Goal: Information Seeking & Learning: Learn about a topic

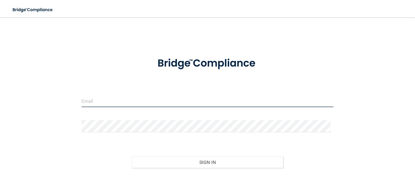
click at [162, 105] on input "email" at bounding box center [208, 101] width 252 height 12
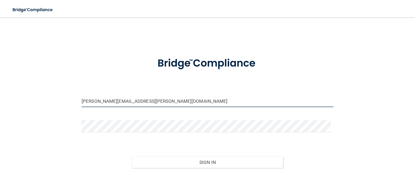
type input "[PERSON_NAME][EMAIL_ADDRESS][PERSON_NAME][DOMAIN_NAME]"
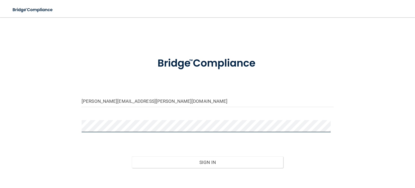
click at [132, 156] on button "Sign In" at bounding box center [207, 162] width 151 height 12
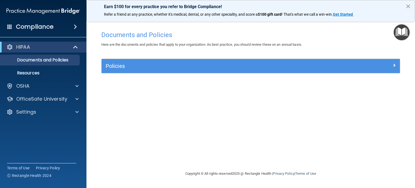
click at [406, 7] on button "×" at bounding box center [408, 6] width 5 height 9
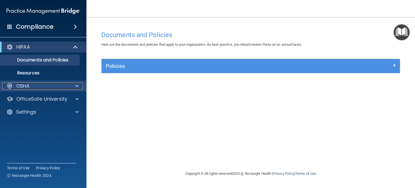
click at [65, 87] on div "OSHA" at bounding box center [35, 86] width 67 height 6
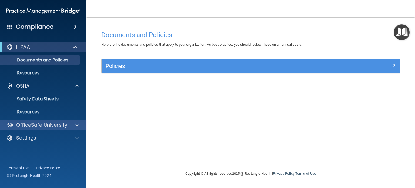
click at [67, 129] on div "OfficeSafe University" at bounding box center [43, 124] width 87 height 11
click at [79, 127] on div at bounding box center [76, 125] width 14 height 6
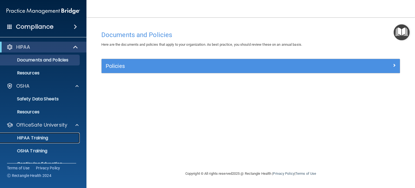
click at [49, 133] on link "HIPAA Training" at bounding box center [37, 137] width 85 height 11
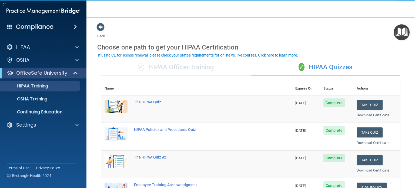
click at [270, 115] on td "The HIPAA Quiz" at bounding box center [211, 109] width 161 height 28
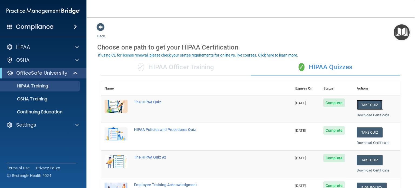
click at [365, 106] on button "Take Quiz" at bounding box center [370, 105] width 26 height 10
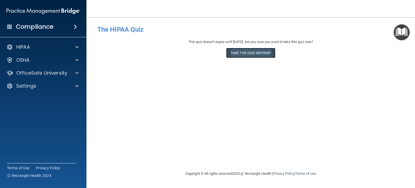
click at [251, 54] on button "Take the quiz anyway!" at bounding box center [250, 53] width 49 height 10
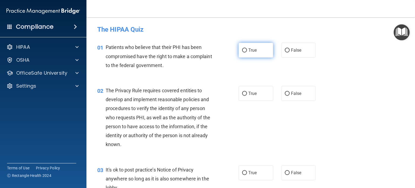
click at [243, 51] on input "True" at bounding box center [244, 50] width 5 height 4
radio input "true"
click at [243, 93] on input "True" at bounding box center [244, 94] width 5 height 4
radio input "true"
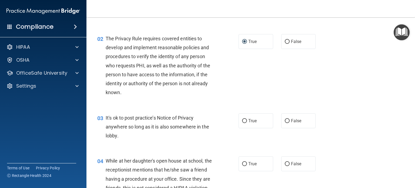
scroll to position [52, 0]
click at [285, 119] on input "False" at bounding box center [287, 121] width 5 height 4
radio input "true"
click at [282, 161] on label "False" at bounding box center [298, 163] width 35 height 15
click at [285, 162] on input "False" at bounding box center [287, 164] width 5 height 4
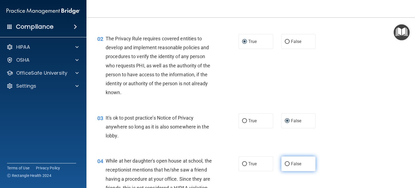
radio input "true"
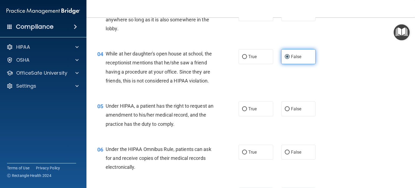
scroll to position [159, 0]
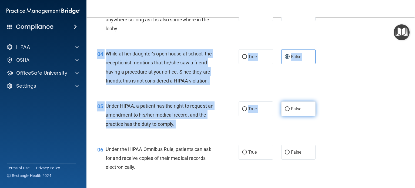
click at [285, 111] on input "False" at bounding box center [287, 109] width 5 height 4
radio input "true"
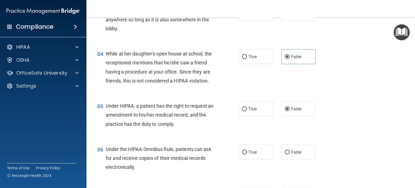
click at [252, 95] on div "04 While at her daughter's open house at school, the receptionist mentions that…" at bounding box center [250, 68] width 315 height 52
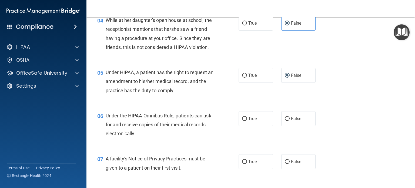
scroll to position [213, 0]
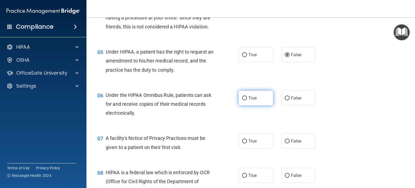
click at [242, 100] on input "True" at bounding box center [244, 98] width 5 height 4
radio input "true"
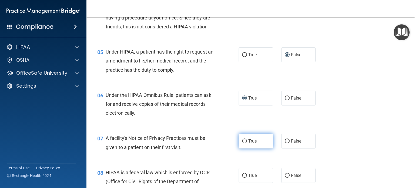
click at [245, 143] on input "True" at bounding box center [244, 141] width 5 height 4
radio input "true"
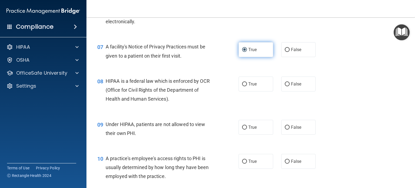
scroll to position [321, 0]
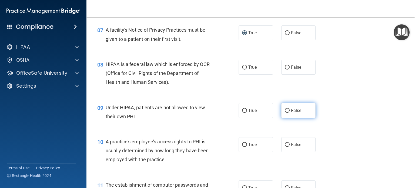
click at [285, 113] on input "False" at bounding box center [287, 111] width 5 height 4
radio input "true"
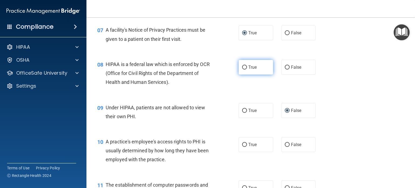
click at [248, 70] on span "True" at bounding box center [252, 67] width 8 height 5
click at [247, 69] on input "True" at bounding box center [244, 67] width 5 height 4
radio input "true"
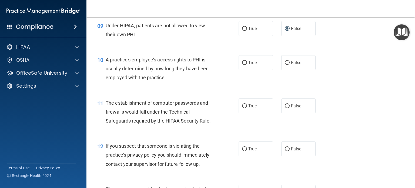
scroll to position [429, 0]
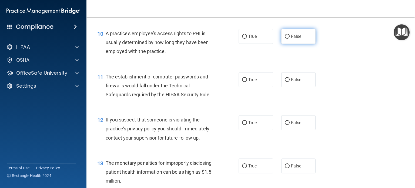
click at [286, 39] on input "False" at bounding box center [287, 37] width 5 height 4
radio input "true"
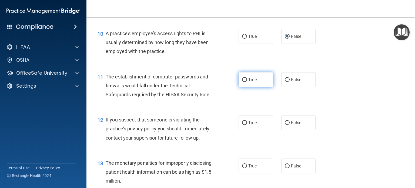
click at [242, 82] on input "True" at bounding box center [244, 80] width 5 height 4
radio input "true"
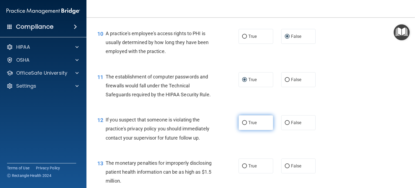
click at [243, 125] on input "True" at bounding box center [244, 123] width 5 height 4
radio input "true"
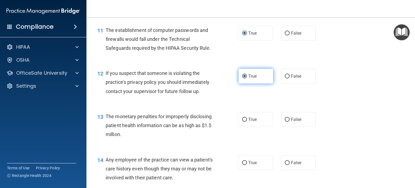
scroll to position [510, 0]
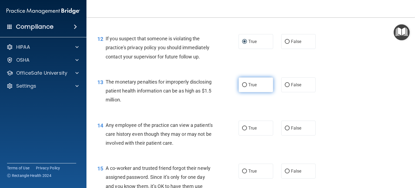
click at [242, 87] on input "True" at bounding box center [244, 85] width 5 height 4
radio input "true"
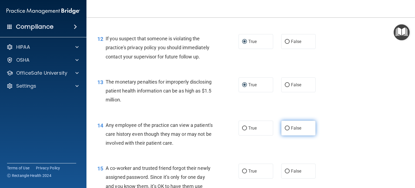
click at [285, 130] on input "False" at bounding box center [287, 128] width 5 height 4
radio input "true"
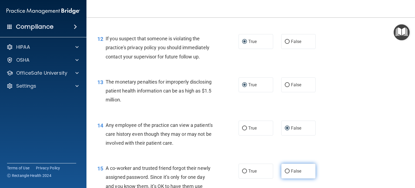
click at [285, 173] on input "False" at bounding box center [287, 171] width 5 height 4
radio input "true"
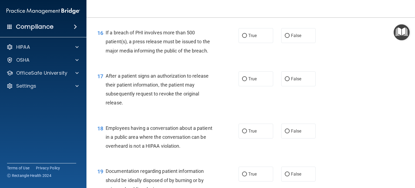
scroll to position [700, 0]
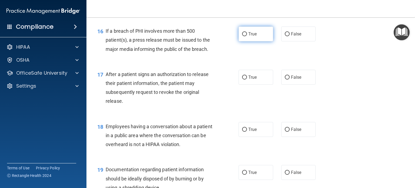
click at [242, 36] on input "True" at bounding box center [244, 34] width 5 height 4
radio input "true"
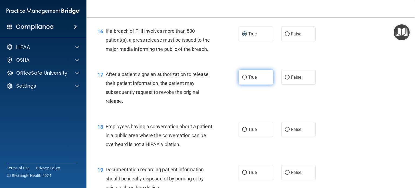
click at [244, 85] on label "True" at bounding box center [256, 77] width 35 height 15
click at [244, 79] on input "True" at bounding box center [244, 77] width 5 height 4
radio input "true"
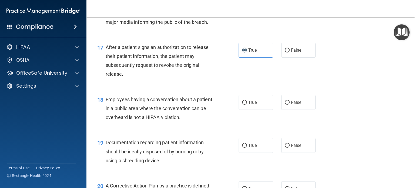
scroll to position [781, 0]
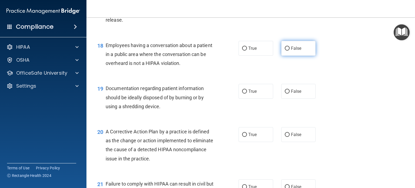
click at [285, 51] on input "False" at bounding box center [287, 48] width 5 height 4
radio input "true"
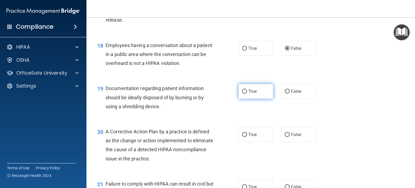
click at [244, 94] on input "True" at bounding box center [244, 91] width 5 height 4
radio input "true"
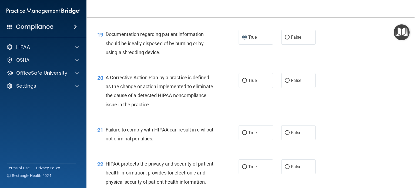
scroll to position [862, 0]
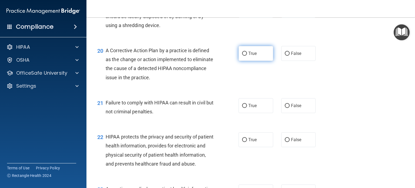
click at [241, 59] on label "True" at bounding box center [256, 53] width 35 height 15
click at [242, 56] on input "True" at bounding box center [244, 54] width 5 height 4
radio input "true"
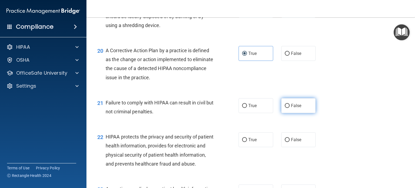
click at [285, 108] on input "False" at bounding box center [287, 106] width 5 height 4
radio input "true"
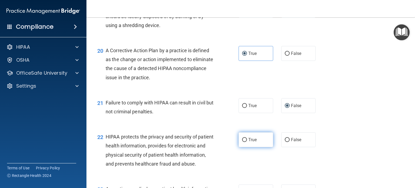
click at [244, 142] on input "True" at bounding box center [244, 140] width 5 height 4
radio input "true"
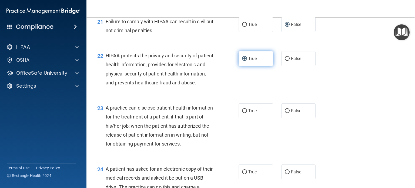
scroll to position [943, 0]
click at [285, 113] on input "False" at bounding box center [287, 111] width 5 height 4
radio input "true"
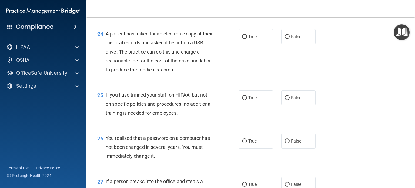
scroll to position [1078, 0]
click at [245, 39] on input "True" at bounding box center [244, 37] width 5 height 4
radio input "true"
click at [285, 100] on input "False" at bounding box center [287, 98] width 5 height 4
radio input "true"
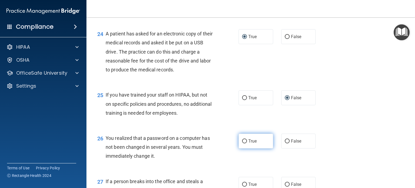
click at [244, 143] on input "True" at bounding box center [244, 141] width 5 height 4
radio input "true"
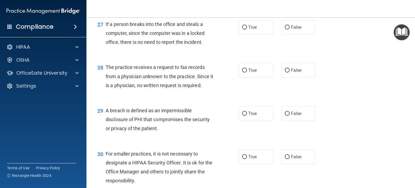
scroll to position [1240, 0]
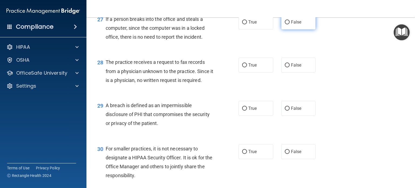
click at [284, 29] on label "False" at bounding box center [298, 22] width 35 height 15
click at [285, 24] on input "False" at bounding box center [287, 22] width 5 height 4
radio input "true"
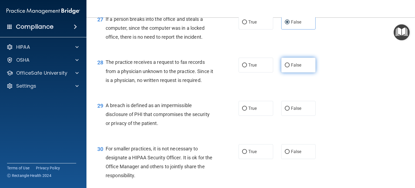
click at [286, 67] on input "False" at bounding box center [287, 65] width 5 height 4
radio input "true"
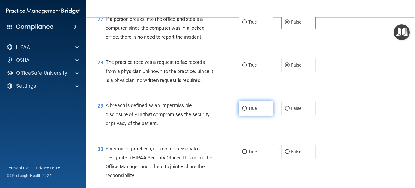
click at [242, 111] on input "True" at bounding box center [244, 109] width 5 height 4
radio input "true"
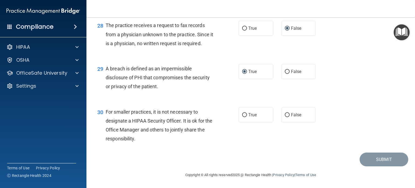
scroll to position [1304, 0]
click at [285, 114] on input "False" at bounding box center [287, 115] width 5 height 4
radio input "true"
click at [380, 157] on button "Submit" at bounding box center [384, 159] width 49 height 14
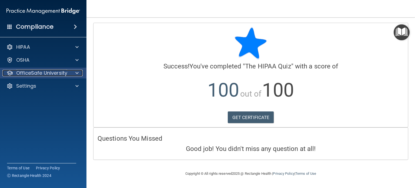
click at [78, 70] on span at bounding box center [76, 73] width 3 height 6
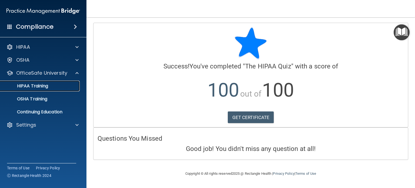
click at [45, 82] on link "HIPAA Training" at bounding box center [37, 86] width 85 height 11
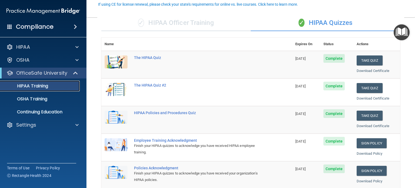
scroll to position [54, 0]
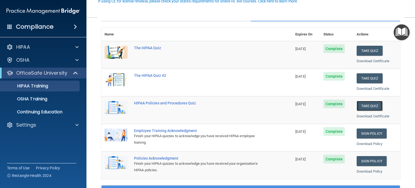
click at [361, 106] on button "Take Quiz" at bounding box center [370, 106] width 26 height 10
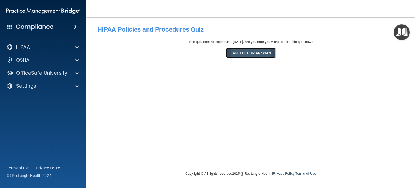
click at [256, 53] on button "Take the quiz anyway!" at bounding box center [250, 53] width 49 height 10
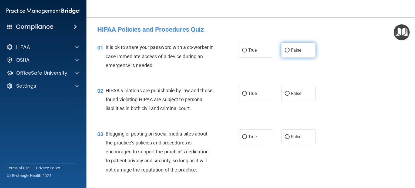
click at [303, 45] on label "False" at bounding box center [298, 50] width 35 height 15
click at [290, 48] on input "False" at bounding box center [287, 50] width 5 height 4
radio input "true"
click at [242, 93] on input "True" at bounding box center [244, 94] width 5 height 4
radio input "true"
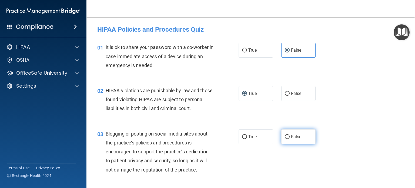
click at [294, 139] on span "False" at bounding box center [296, 136] width 11 height 5
click at [290, 139] on input "False" at bounding box center [287, 137] width 5 height 4
radio input "true"
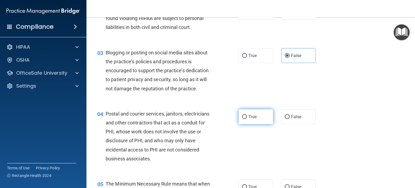
click at [252, 124] on label "True" at bounding box center [256, 116] width 35 height 15
click at [247, 119] on input "True" at bounding box center [244, 117] width 5 height 4
radio input "true"
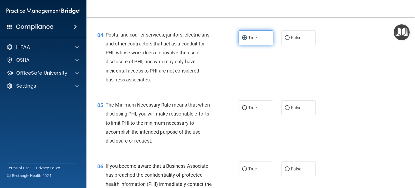
scroll to position [162, 0]
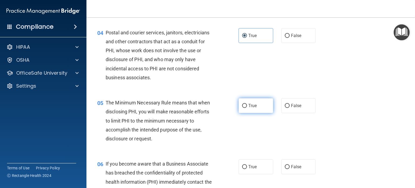
click at [253, 108] on span "True" at bounding box center [252, 105] width 8 height 5
click at [247, 108] on input "True" at bounding box center [244, 106] width 5 height 4
radio input "true"
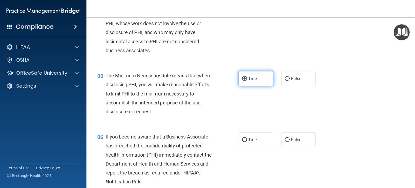
scroll to position [216, 0]
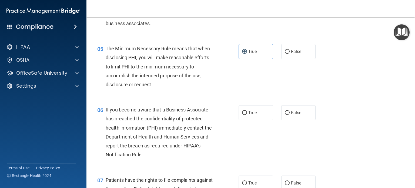
click at [278, 120] on div "True False" at bounding box center [280, 112] width 83 height 15
click at [281, 119] on label "False" at bounding box center [298, 112] width 35 height 15
click at [285, 115] on input "False" at bounding box center [287, 113] width 5 height 4
radio input "true"
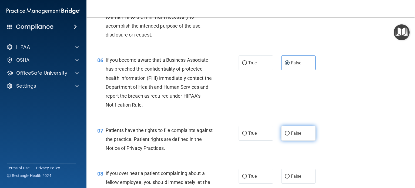
scroll to position [297, 0]
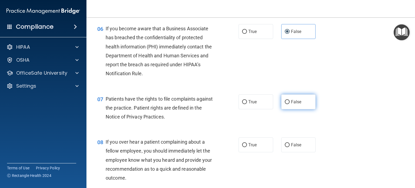
click at [288, 109] on label "False" at bounding box center [298, 101] width 35 height 15
click at [288, 104] on input "False" at bounding box center [287, 102] width 5 height 4
radio input "true"
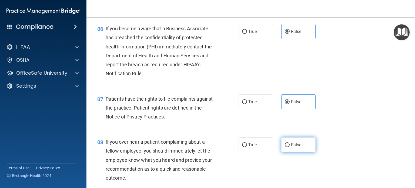
click at [285, 147] on input "False" at bounding box center [287, 145] width 5 height 4
radio input "true"
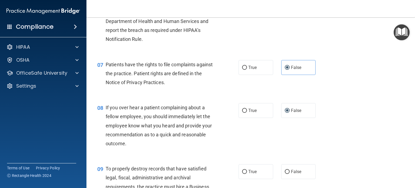
scroll to position [351, 0]
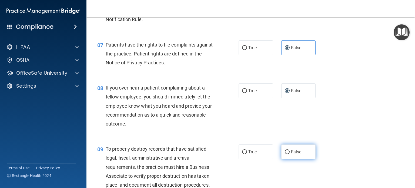
click at [285, 156] on label "False" at bounding box center [298, 151] width 35 height 15
click at [285, 154] on input "False" at bounding box center [287, 152] width 5 height 4
radio input "true"
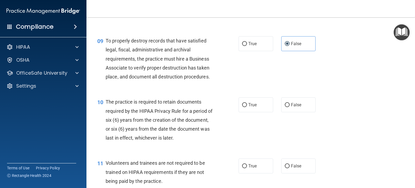
scroll to position [487, 0]
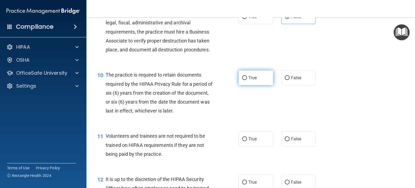
click at [255, 85] on label "True" at bounding box center [256, 77] width 35 height 15
click at [247, 80] on input "True" at bounding box center [244, 78] width 5 height 4
radio input "true"
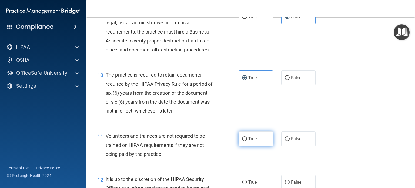
click at [250, 141] on span "True" at bounding box center [252, 138] width 8 height 5
click at [247, 141] on input "True" at bounding box center [244, 139] width 5 height 4
radio input "true"
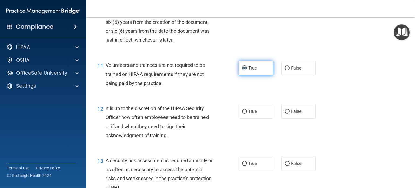
scroll to position [568, 0]
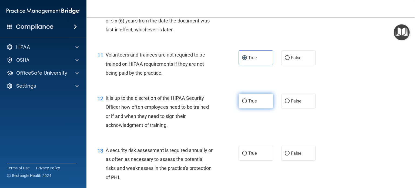
click at [251, 106] on label "True" at bounding box center [256, 101] width 35 height 15
click at [247, 103] on input "True" at bounding box center [244, 101] width 5 height 4
radio input "true"
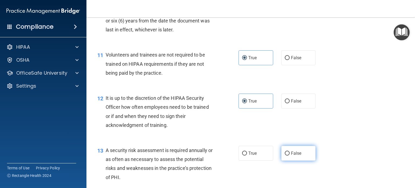
click at [284, 158] on label "False" at bounding box center [298, 153] width 35 height 15
click at [285, 155] on input "False" at bounding box center [287, 153] width 5 height 4
radio input "true"
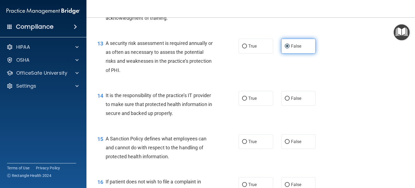
scroll to position [676, 0]
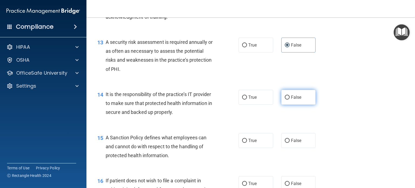
click at [285, 99] on input "False" at bounding box center [287, 97] width 5 height 4
radio input "true"
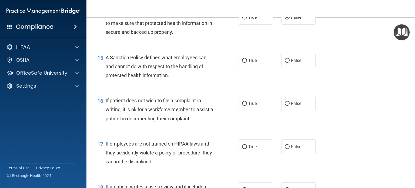
scroll to position [757, 0]
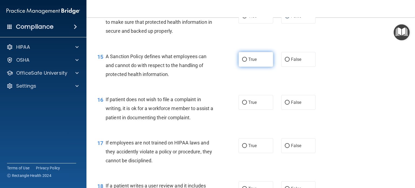
click at [249, 67] on label "True" at bounding box center [256, 59] width 35 height 15
click at [247, 62] on input "True" at bounding box center [244, 60] width 5 height 4
radio input "true"
click at [261, 110] on label "True" at bounding box center [256, 102] width 35 height 15
click at [247, 105] on input "True" at bounding box center [244, 103] width 5 height 4
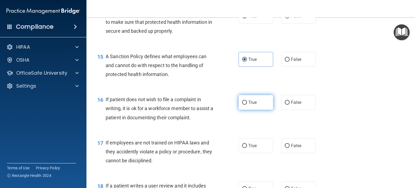
radio input "true"
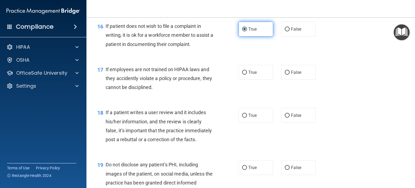
scroll to position [838, 0]
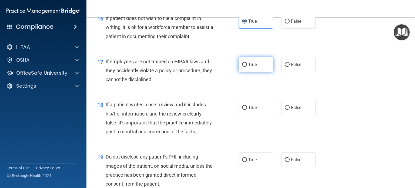
click at [253, 67] on span "True" at bounding box center [252, 64] width 8 height 5
click at [247, 67] on input "True" at bounding box center [244, 65] width 5 height 4
radio input "true"
click at [285, 110] on input "False" at bounding box center [287, 108] width 5 height 4
radio input "true"
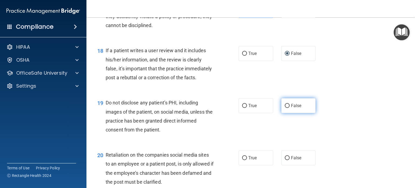
click at [291, 108] on span "False" at bounding box center [296, 105] width 11 height 5
click at [290, 108] on input "False" at bounding box center [287, 106] width 5 height 4
radio input "true"
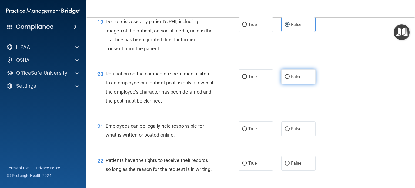
click at [293, 84] on label "False" at bounding box center [298, 76] width 35 height 15
click at [290, 79] on input "False" at bounding box center [287, 77] width 5 height 4
radio input "true"
click at [258, 136] on label "True" at bounding box center [256, 128] width 35 height 15
click at [247, 131] on input "True" at bounding box center [244, 129] width 5 height 4
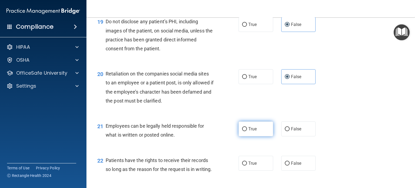
radio input "true"
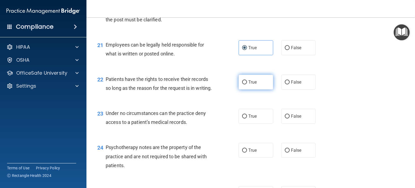
click at [264, 89] on label "True" at bounding box center [256, 82] width 35 height 15
click at [247, 84] on input "True" at bounding box center [244, 82] width 5 height 4
radio input "true"
click at [287, 124] on label "False" at bounding box center [298, 116] width 35 height 15
click at [287, 118] on input "False" at bounding box center [287, 116] width 5 height 4
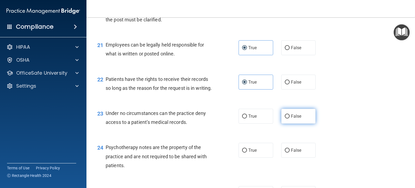
radio input "true"
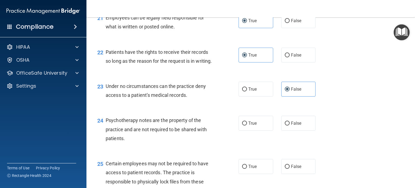
scroll to position [1108, 0]
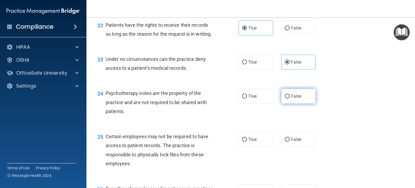
click at [288, 104] on label "False" at bounding box center [298, 96] width 35 height 15
click at [288, 98] on input "False" at bounding box center [287, 96] width 5 height 4
radio input "true"
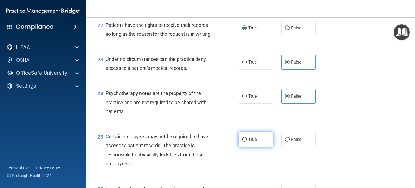
click at [253, 142] on span "True" at bounding box center [252, 139] width 8 height 5
click at [247, 142] on input "True" at bounding box center [244, 140] width 5 height 4
radio input "true"
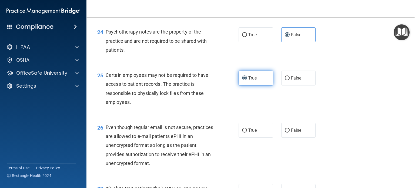
scroll to position [1189, 0]
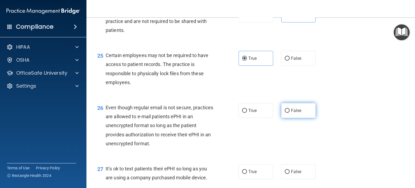
click at [296, 113] on span "False" at bounding box center [296, 110] width 11 height 5
click at [290, 113] on input "False" at bounding box center [287, 111] width 5 height 4
radio input "true"
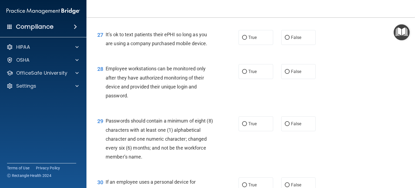
scroll to position [1325, 0]
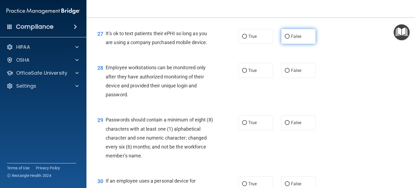
click at [292, 39] on span "False" at bounding box center [296, 36] width 11 height 5
click at [290, 39] on input "False" at bounding box center [287, 37] width 5 height 4
radio input "true"
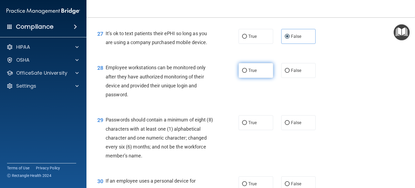
click at [262, 78] on label "True" at bounding box center [256, 70] width 35 height 15
click at [247, 73] on input "True" at bounding box center [244, 71] width 5 height 4
radio input "true"
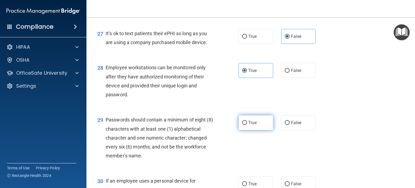
click at [249, 130] on label "True" at bounding box center [256, 122] width 35 height 15
click at [247, 125] on input "True" at bounding box center [244, 123] width 5 height 4
radio input "true"
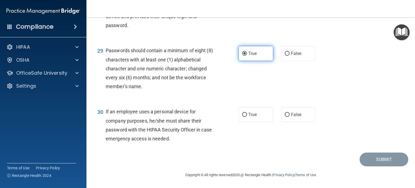
scroll to position [1421, 0]
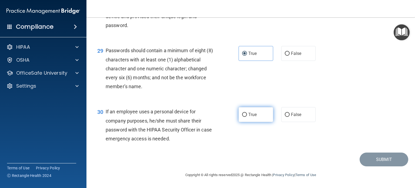
click at [254, 113] on span "True" at bounding box center [252, 114] width 8 height 5
click at [247, 113] on input "True" at bounding box center [244, 115] width 5 height 4
radio input "true"
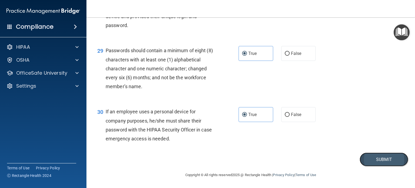
click at [377, 158] on button "Submit" at bounding box center [384, 159] width 49 height 14
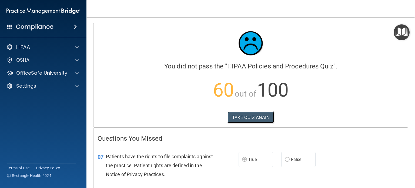
click at [239, 114] on button "TAKE QUIZ AGAIN" at bounding box center [251, 117] width 47 height 12
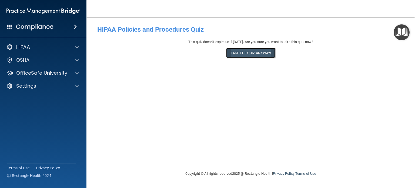
click at [252, 56] on button "Take the quiz anyway!" at bounding box center [250, 53] width 49 height 10
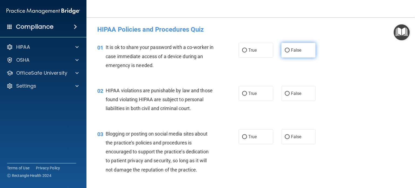
click at [285, 52] on input "False" at bounding box center [287, 50] width 5 height 4
radio input "true"
click at [242, 94] on input "True" at bounding box center [244, 94] width 5 height 4
radio input "true"
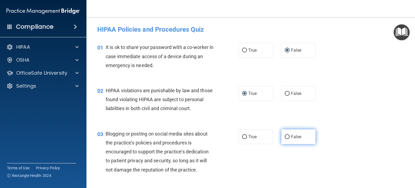
click at [285, 139] on input "False" at bounding box center [287, 137] width 5 height 4
radio input "true"
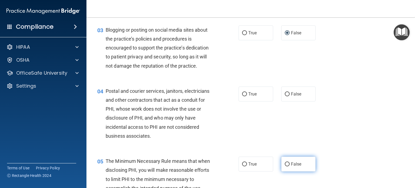
scroll to position [135, 0]
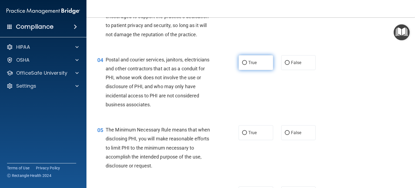
click at [244, 65] on input "True" at bounding box center [244, 63] width 5 height 4
radio input "true"
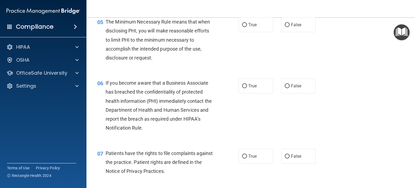
scroll to position [243, 0]
click at [242, 88] on input "True" at bounding box center [244, 86] width 5 height 4
radio input "true"
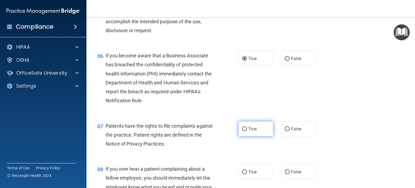
click at [244, 131] on input "True" at bounding box center [244, 129] width 5 height 4
radio input "true"
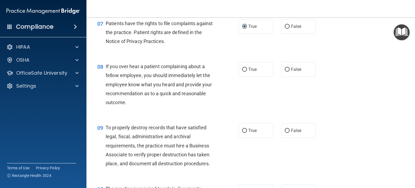
scroll to position [378, 0]
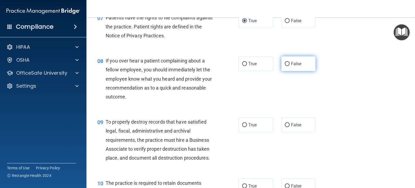
click at [285, 66] on input "False" at bounding box center [287, 64] width 5 height 4
radio input "true"
click at [286, 127] on input "False" at bounding box center [287, 125] width 5 height 4
radio input "true"
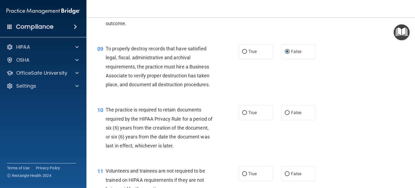
scroll to position [487, 0]
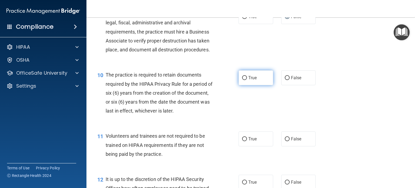
click at [243, 80] on input "True" at bounding box center [244, 78] width 5 height 4
radio input "true"
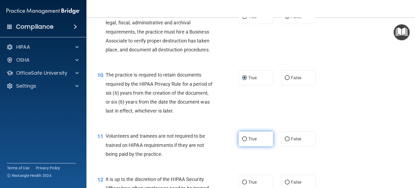
click at [242, 141] on input "True" at bounding box center [244, 139] width 5 height 4
radio input "true"
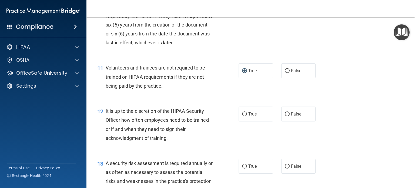
scroll to position [568, 0]
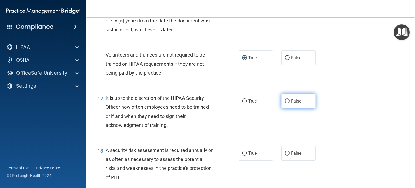
click at [285, 103] on input "False" at bounding box center [287, 101] width 5 height 4
radio input "true"
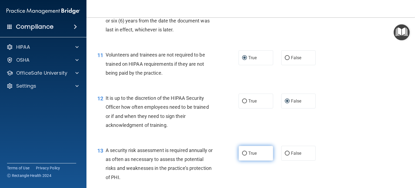
click at [242, 155] on input "True" at bounding box center [244, 153] width 5 height 4
radio input "true"
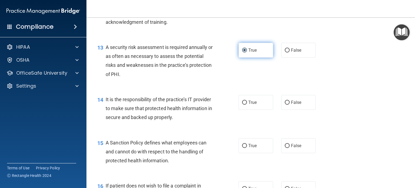
scroll to position [676, 0]
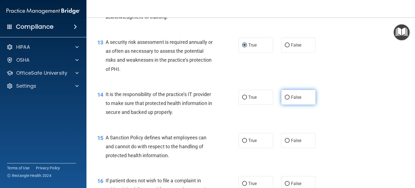
click at [286, 99] on input "False" at bounding box center [287, 97] width 5 height 4
radio input "true"
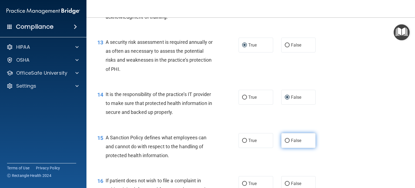
click at [285, 143] on input "False" at bounding box center [287, 141] width 5 height 4
radio input "true"
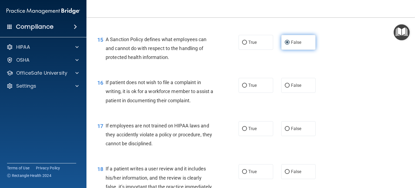
scroll to position [784, 0]
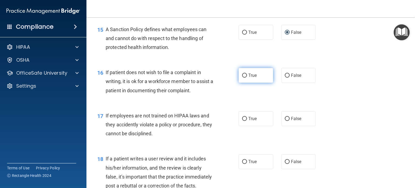
click at [242, 78] on input "True" at bounding box center [244, 76] width 5 height 4
radio input "true"
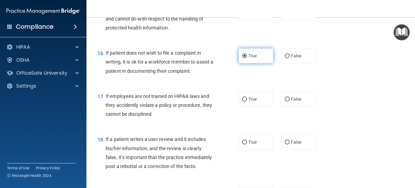
scroll to position [838, 0]
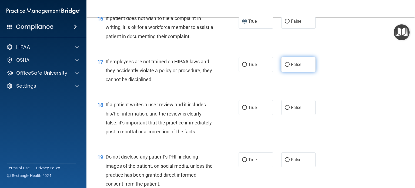
click at [286, 67] on input "False" at bounding box center [287, 65] width 5 height 4
radio input "true"
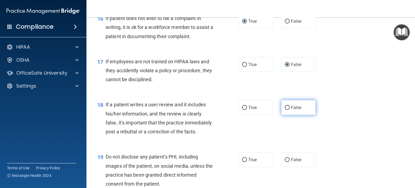
click at [285, 110] on input "False" at bounding box center [287, 108] width 5 height 4
radio input "true"
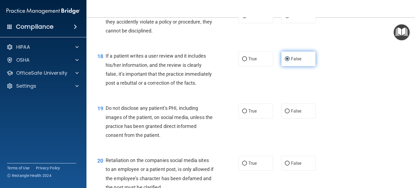
scroll to position [892, 0]
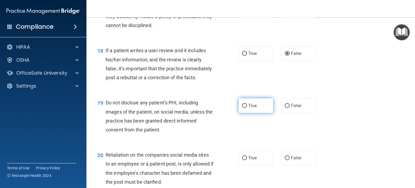
click at [242, 108] on input "True" at bounding box center [244, 106] width 5 height 4
radio input "true"
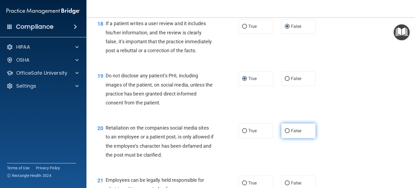
click at [285, 133] on input "False" at bounding box center [287, 131] width 5 height 4
radio input "true"
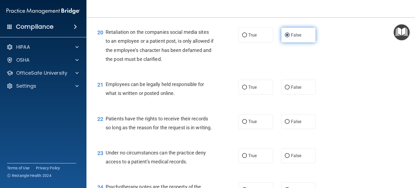
scroll to position [1027, 0]
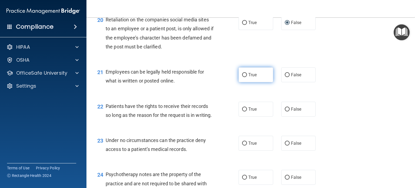
click at [243, 77] on input "True" at bounding box center [244, 75] width 5 height 4
radio input "true"
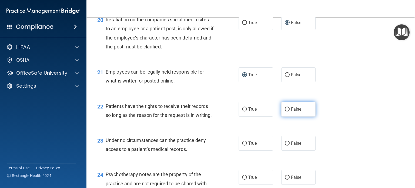
click at [285, 111] on input "False" at bounding box center [287, 109] width 5 height 4
radio input "true"
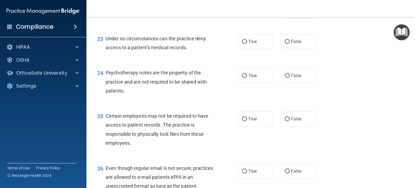
scroll to position [1135, 0]
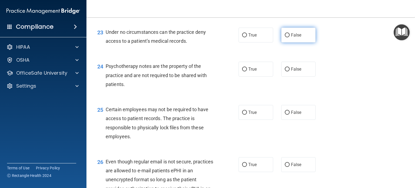
click at [287, 42] on label "False" at bounding box center [298, 35] width 35 height 15
click at [287, 37] on input "False" at bounding box center [287, 35] width 5 height 4
radio input "true"
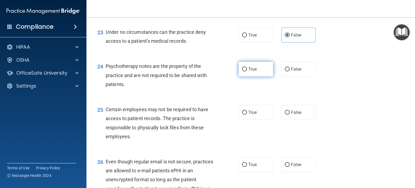
click at [244, 71] on input "True" at bounding box center [244, 69] width 5 height 4
radio input "true"
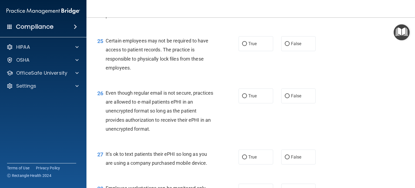
scroll to position [1216, 0]
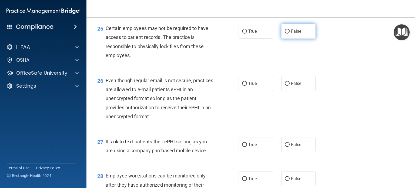
click at [285, 34] on input "False" at bounding box center [287, 31] width 5 height 4
radio input "true"
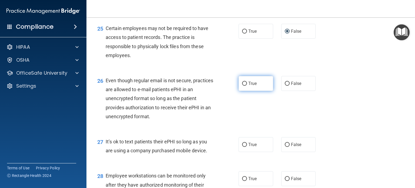
click at [242, 86] on input "True" at bounding box center [244, 84] width 5 height 4
radio input "true"
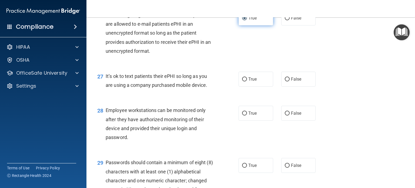
scroll to position [1298, 0]
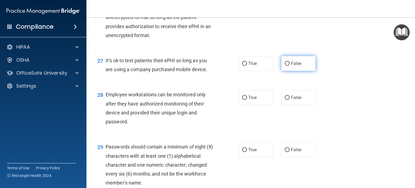
click at [285, 66] on input "False" at bounding box center [287, 64] width 5 height 4
radio input "true"
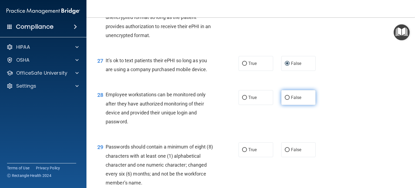
click at [286, 100] on input "False" at bounding box center [287, 98] width 5 height 4
radio input "true"
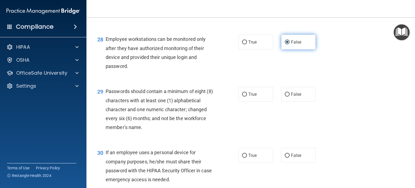
scroll to position [1379, 0]
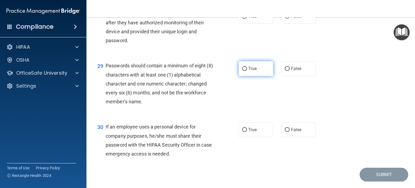
click at [243, 71] on input "True" at bounding box center [244, 69] width 5 height 4
radio input "true"
click at [285, 132] on input "False" at bounding box center [287, 130] width 5 height 4
radio input "true"
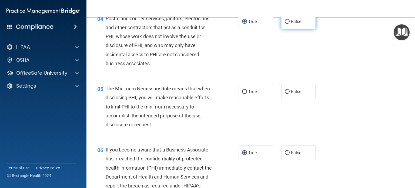
scroll to position [189, 0]
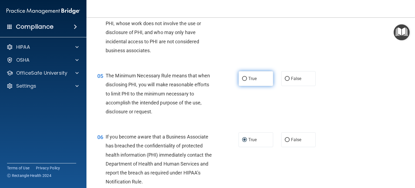
click at [242, 81] on input "True" at bounding box center [244, 79] width 5 height 4
radio input "true"
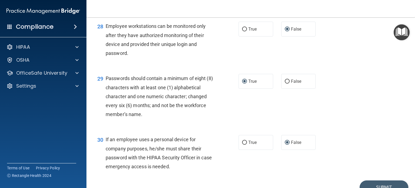
scroll to position [1421, 0]
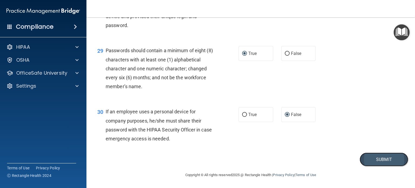
click at [379, 161] on button "Submit" at bounding box center [384, 159] width 49 height 14
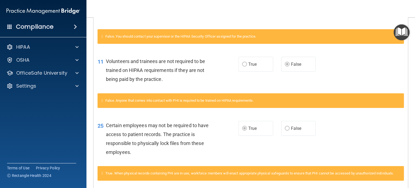
scroll to position [163, 0]
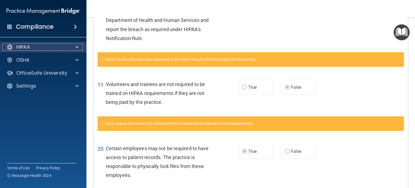
click at [78, 47] on span at bounding box center [76, 47] width 3 height 6
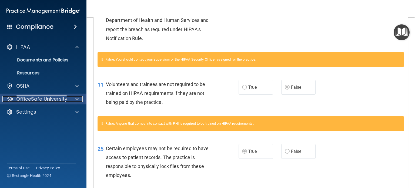
click at [77, 100] on span at bounding box center [76, 99] width 3 height 6
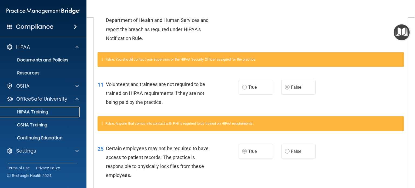
click at [51, 114] on div "HIPAA Training" at bounding box center [41, 111] width 74 height 5
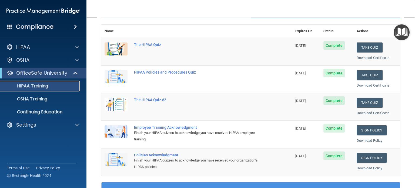
scroll to position [55, 0]
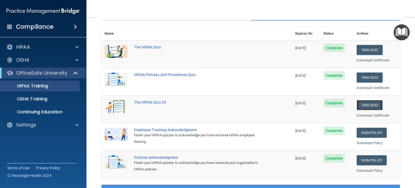
click at [365, 103] on button "Take Quiz" at bounding box center [370, 105] width 26 height 10
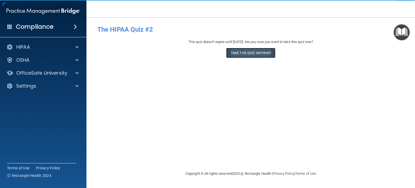
click at [262, 51] on button "Take the quiz anyway!" at bounding box center [250, 53] width 49 height 10
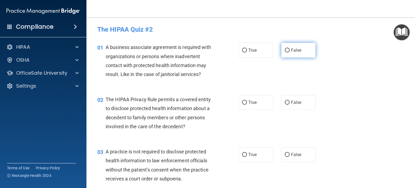
click at [285, 50] on input "False" at bounding box center [287, 50] width 5 height 4
radio input "true"
click at [244, 102] on input "True" at bounding box center [244, 103] width 5 height 4
radio input "true"
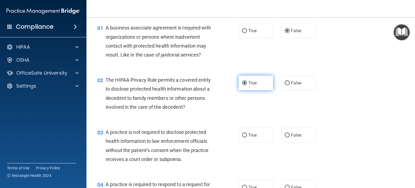
scroll to position [54, 0]
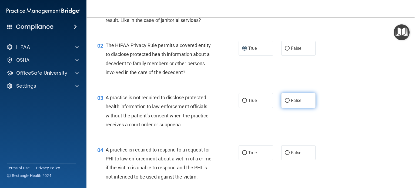
click at [285, 100] on input "False" at bounding box center [287, 101] width 5 height 4
radio input "true"
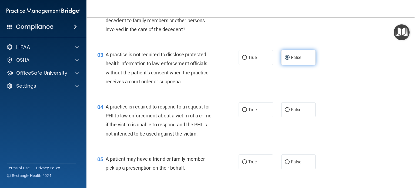
scroll to position [108, 0]
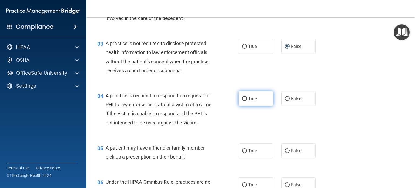
click at [242, 99] on input "True" at bounding box center [244, 99] width 5 height 4
radio input "true"
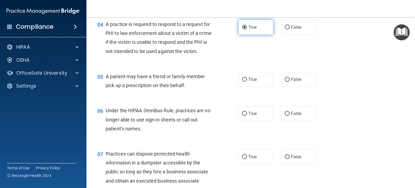
scroll to position [189, 0]
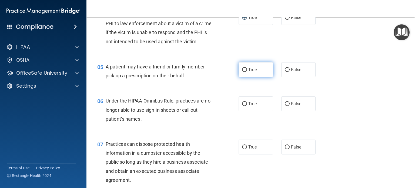
click at [242, 72] on input "True" at bounding box center [244, 70] width 5 height 4
radio input "true"
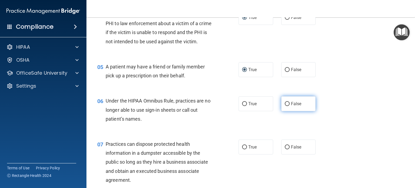
click at [285, 106] on input "False" at bounding box center [287, 104] width 5 height 4
radio input "true"
click at [285, 149] on input "False" at bounding box center [287, 147] width 5 height 4
radio input "true"
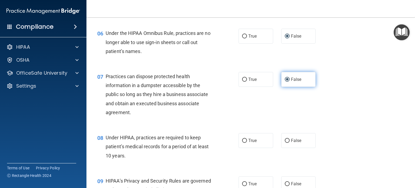
scroll to position [297, 0]
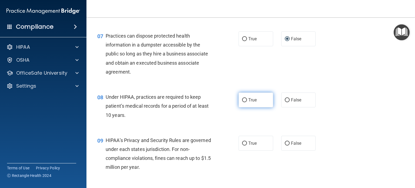
click at [242, 102] on input "True" at bounding box center [244, 100] width 5 height 4
radio input "true"
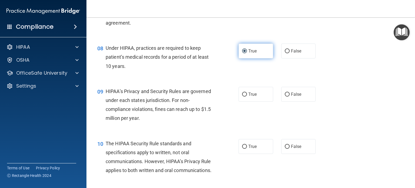
scroll to position [351, 0]
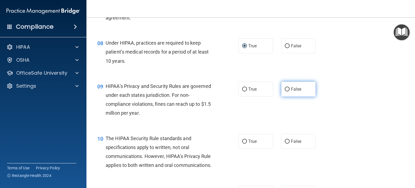
click at [286, 91] on input "False" at bounding box center [287, 89] width 5 height 4
radio input "true"
click at [243, 144] on input "True" at bounding box center [244, 141] width 5 height 4
radio input "true"
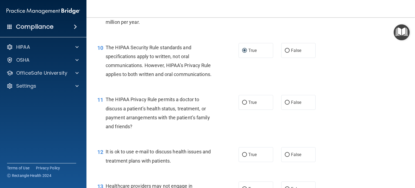
scroll to position [460, 0]
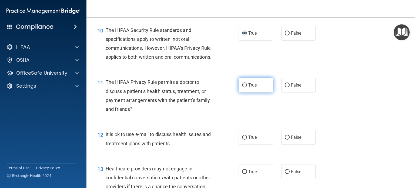
click at [242, 87] on input "True" at bounding box center [244, 85] width 5 height 4
radio input "true"
click at [244, 139] on input "True" at bounding box center [244, 137] width 5 height 4
radio input "true"
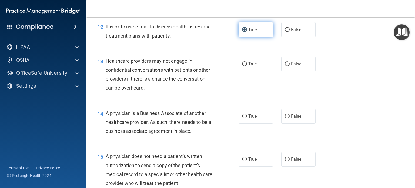
scroll to position [568, 0]
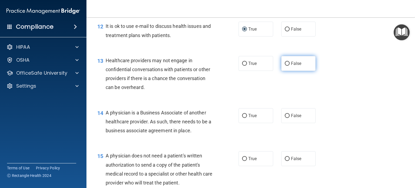
click at [286, 66] on input "False" at bounding box center [287, 64] width 5 height 4
radio input "true"
click at [285, 118] on input "False" at bounding box center [287, 116] width 5 height 4
radio input "true"
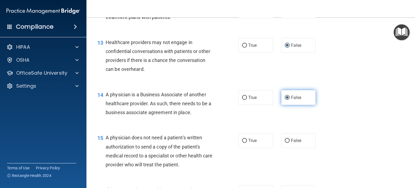
scroll to position [622, 0]
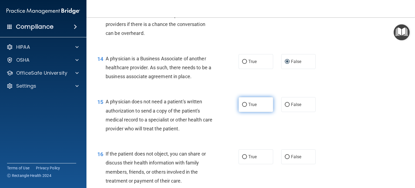
click at [242, 107] on input "True" at bounding box center [244, 105] width 5 height 4
radio input "true"
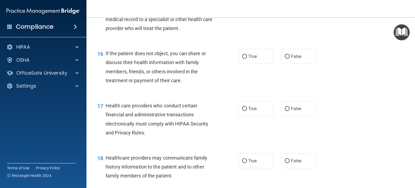
scroll to position [730, 0]
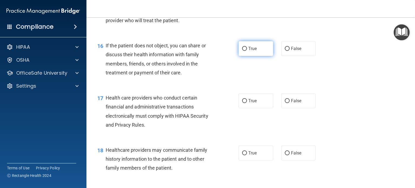
click at [243, 51] on input "True" at bounding box center [244, 49] width 5 height 4
radio input "true"
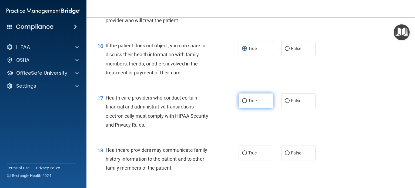
click at [242, 103] on input "True" at bounding box center [244, 101] width 5 height 4
radio input "true"
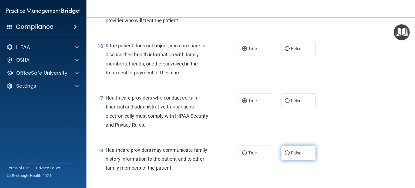
click at [285, 155] on input "False" at bounding box center [287, 153] width 5 height 4
radio input "true"
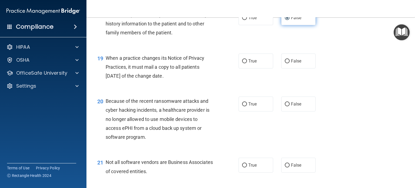
scroll to position [919, 0]
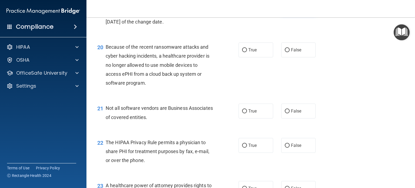
click at [286, 9] on input "False" at bounding box center [287, 7] width 5 height 4
radio input "true"
click at [283, 57] on label "False" at bounding box center [298, 49] width 35 height 15
click at [285, 52] on input "False" at bounding box center [287, 50] width 5 height 4
radio input "true"
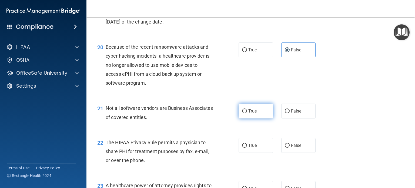
click at [242, 113] on input "True" at bounding box center [244, 111] width 5 height 4
radio input "true"
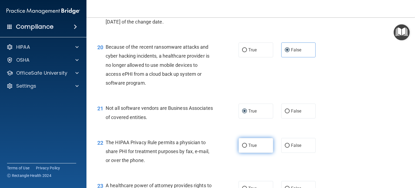
click at [243, 148] on input "True" at bounding box center [244, 146] width 5 height 4
radio input "true"
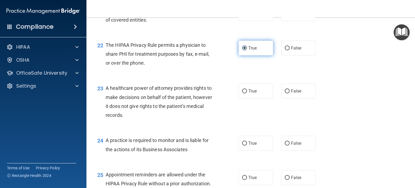
scroll to position [1054, 0]
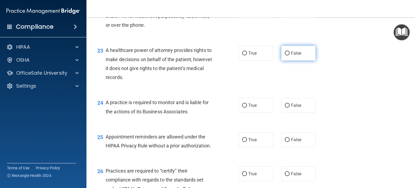
click at [285, 55] on input "False" at bounding box center [287, 53] width 5 height 4
radio input "true"
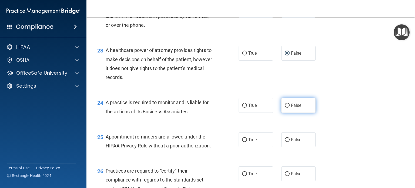
click at [285, 108] on input "False" at bounding box center [287, 106] width 5 height 4
radio input "true"
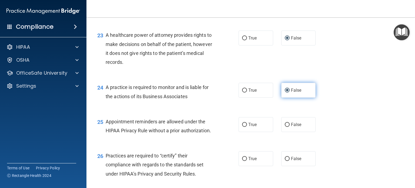
scroll to position [1081, 0]
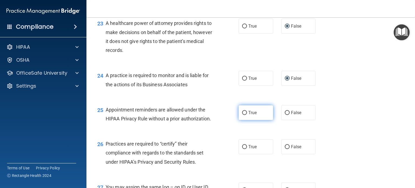
click at [244, 120] on label "True" at bounding box center [256, 112] width 35 height 15
click at [244, 115] on input "True" at bounding box center [244, 113] width 5 height 4
radio input "true"
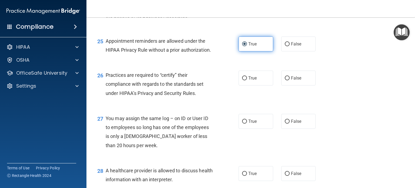
scroll to position [1189, 0]
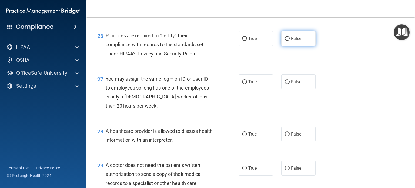
click at [285, 41] on input "False" at bounding box center [287, 39] width 5 height 4
radio input "true"
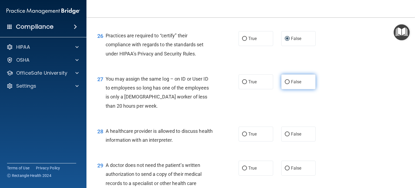
click at [286, 84] on input "False" at bounding box center [287, 82] width 5 height 4
radio input "true"
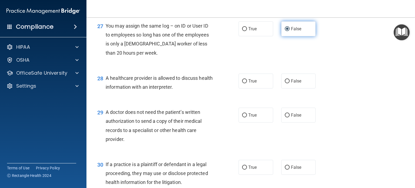
scroll to position [1243, 0]
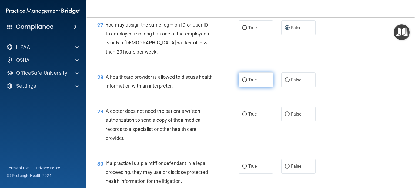
click at [242, 82] on input "True" at bounding box center [244, 80] width 5 height 4
radio input "true"
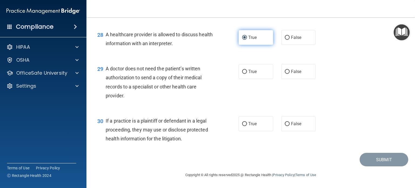
scroll to position [1298, 0]
click at [242, 74] on input "True" at bounding box center [244, 72] width 5 height 4
radio input "true"
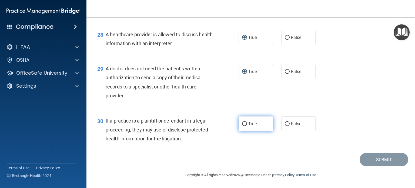
drag, startPoint x: 240, startPoint y: 133, endPoint x: 240, endPoint y: 128, distance: 4.3
click at [240, 131] on label "True" at bounding box center [256, 123] width 35 height 15
click at [243, 126] on input "True" at bounding box center [244, 124] width 5 height 4
radio input "true"
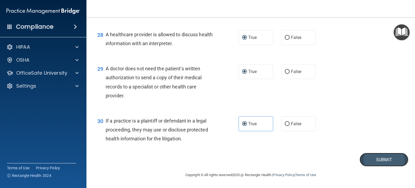
click at [378, 164] on button "Submit" at bounding box center [384, 160] width 49 height 14
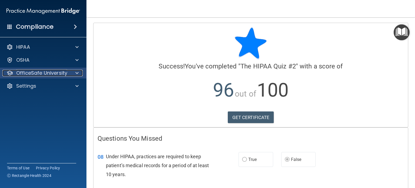
click at [77, 74] on span at bounding box center [76, 73] width 3 height 6
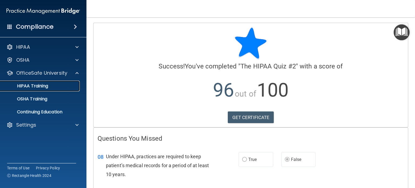
click at [70, 86] on div "HIPAA Training" at bounding box center [41, 85] width 74 height 5
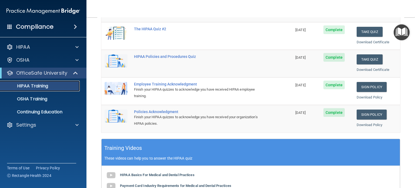
scroll to position [108, 0]
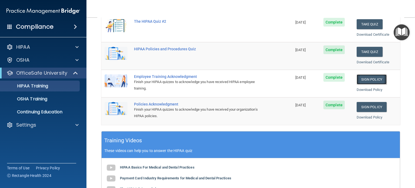
click at [369, 78] on link "Sign Policy" at bounding box center [372, 79] width 30 height 10
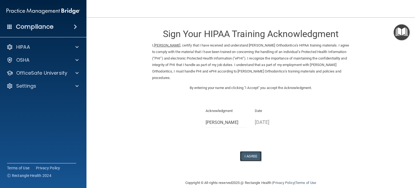
click at [248, 154] on button "I Agree" at bounding box center [251, 156] width 22 height 10
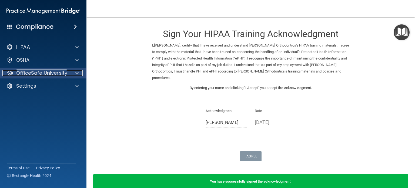
click at [76, 73] on span at bounding box center [76, 73] width 3 height 6
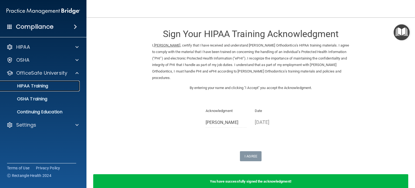
click at [69, 87] on div "HIPAA Training" at bounding box center [41, 85] width 74 height 5
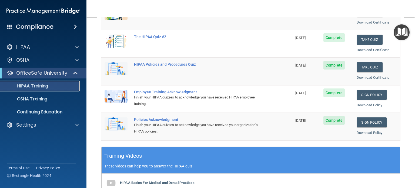
scroll to position [108, 0]
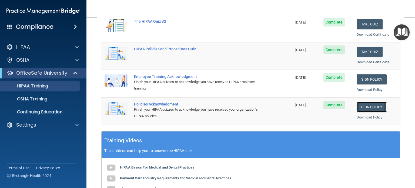
click at [369, 107] on link "Sign Policy" at bounding box center [372, 107] width 30 height 10
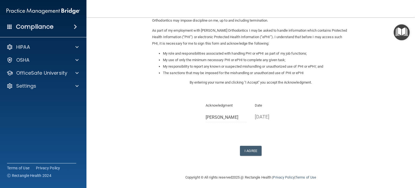
scroll to position [59, 0]
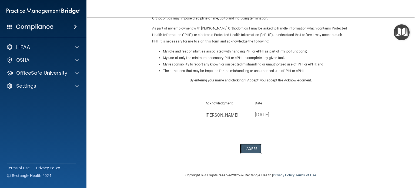
click at [242, 149] on button "I Agree" at bounding box center [251, 149] width 22 height 10
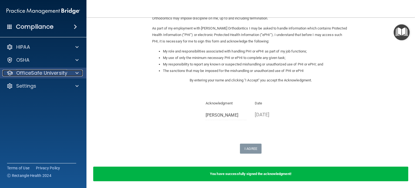
click at [78, 73] on span at bounding box center [76, 73] width 3 height 6
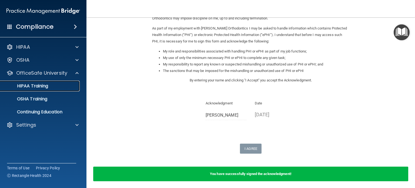
click at [46, 86] on p "HIPAA Training" at bounding box center [26, 85] width 45 height 5
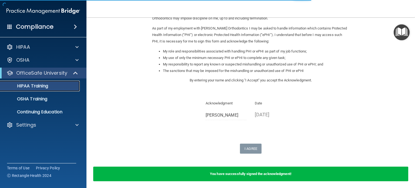
scroll to position [197, 0]
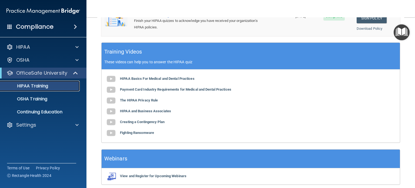
click at [36, 86] on p "HIPAA Training" at bounding box center [26, 85] width 45 height 5
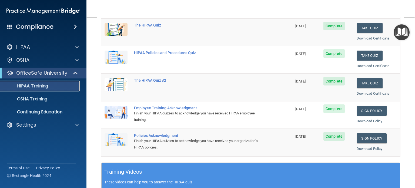
scroll to position [89, 0]
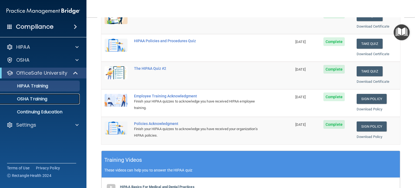
click at [46, 97] on p "OSHA Training" at bounding box center [26, 98] width 44 height 5
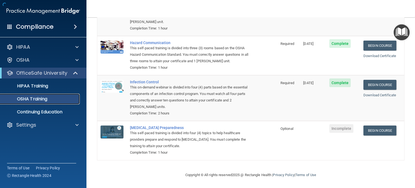
scroll to position [78, 0]
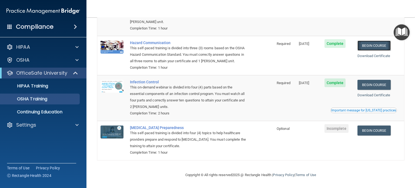
click at [371, 41] on link "Begin Course" at bounding box center [374, 46] width 33 height 10
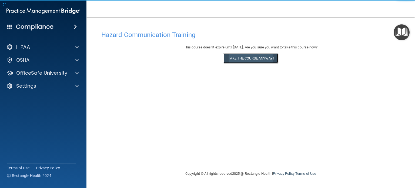
click at [249, 62] on button "Take the course anyway!" at bounding box center [251, 58] width 54 height 10
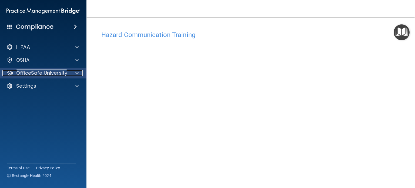
click at [81, 74] on div at bounding box center [76, 73] width 14 height 6
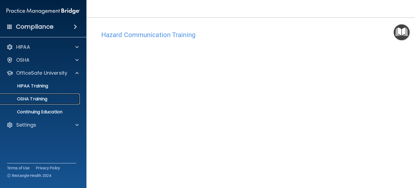
click at [62, 98] on div "OSHA Training" at bounding box center [41, 98] width 74 height 5
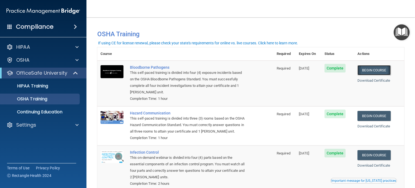
click at [367, 70] on link "Begin Course" at bounding box center [374, 70] width 33 height 10
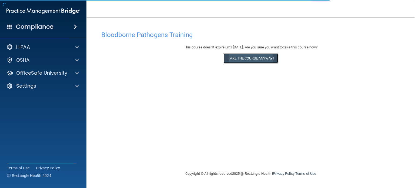
click at [251, 57] on button "Take the course anyway!" at bounding box center [251, 58] width 54 height 10
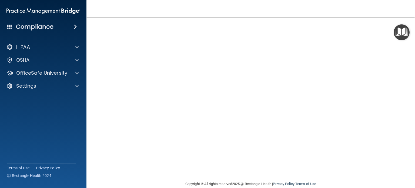
scroll to position [8, 0]
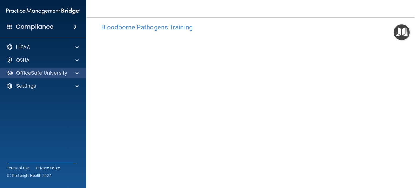
click at [80, 69] on div "OfficeSafe University" at bounding box center [43, 73] width 87 height 11
click at [78, 73] on span at bounding box center [76, 73] width 3 height 6
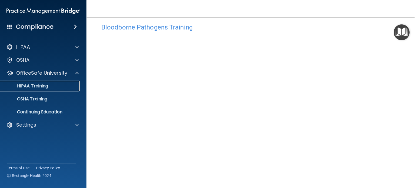
click at [30, 87] on p "HIPAA Training" at bounding box center [26, 85] width 45 height 5
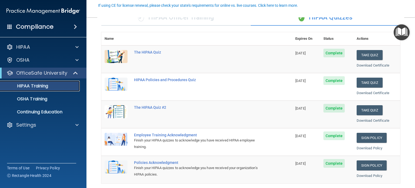
scroll to position [89, 0]
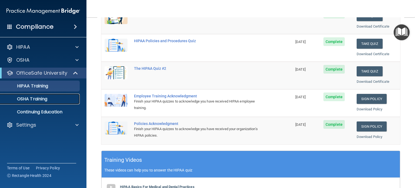
click at [32, 102] on p "OSHA Training" at bounding box center [26, 98] width 44 height 5
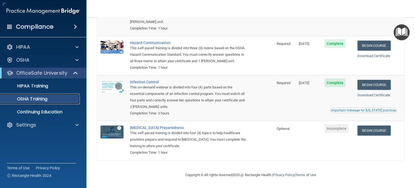
scroll to position [78, 0]
click at [44, 99] on p "OSHA Training" at bounding box center [26, 98] width 44 height 5
click at [42, 87] on p "HIPAA Training" at bounding box center [26, 85] width 45 height 5
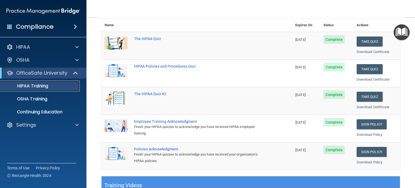
scroll to position [164, 0]
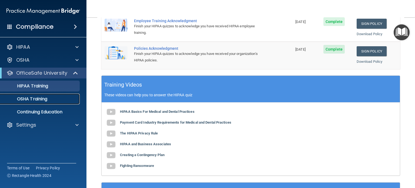
click at [34, 99] on p "OSHA Training" at bounding box center [26, 98] width 44 height 5
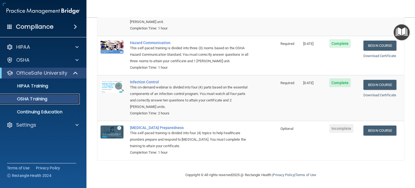
scroll to position [78, 0]
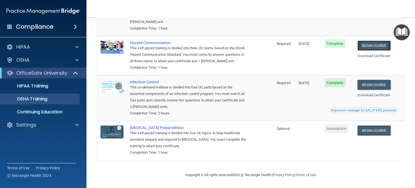
click at [376, 41] on link "Begin Course" at bounding box center [374, 46] width 33 height 10
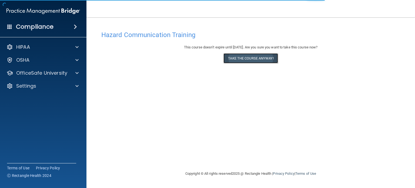
click at [269, 56] on button "Take the course anyway!" at bounding box center [251, 58] width 54 height 10
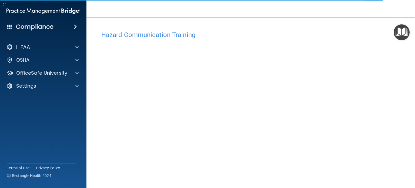
scroll to position [15, 0]
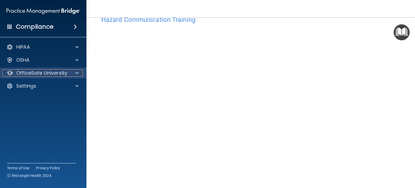
click at [76, 74] on span at bounding box center [76, 73] width 3 height 6
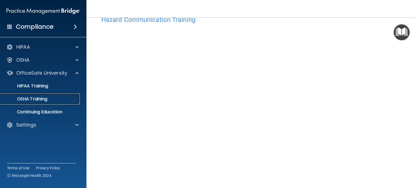
click at [35, 100] on p "OSHA Training" at bounding box center [26, 98] width 44 height 5
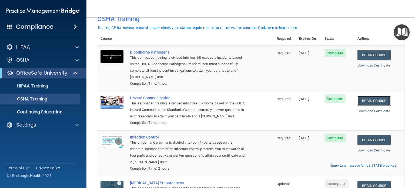
click at [371, 99] on link "Begin Course" at bounding box center [374, 101] width 33 height 10
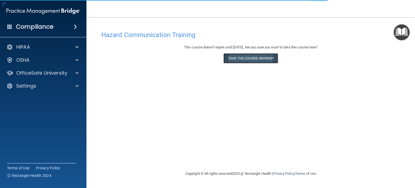
click at [243, 59] on button "Take the course anyway!" at bounding box center [251, 58] width 54 height 10
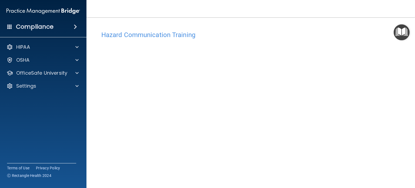
scroll to position [56, 0]
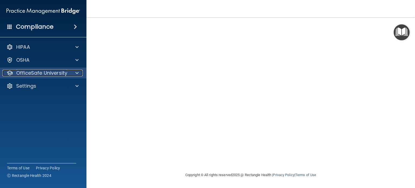
click at [75, 72] on div at bounding box center [76, 73] width 14 height 6
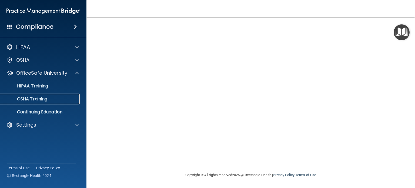
click at [35, 102] on link "OSHA Training" at bounding box center [37, 99] width 85 height 11
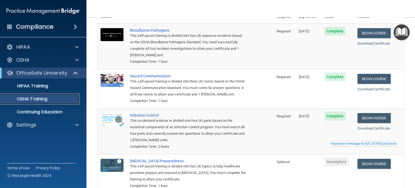
scroll to position [24, 0]
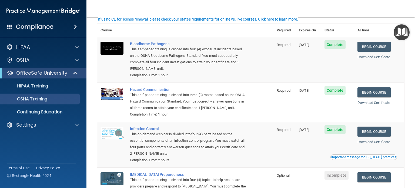
click at [117, 95] on img at bounding box center [112, 93] width 23 height 13
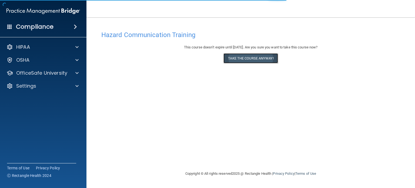
click at [258, 56] on button "Take the course anyway!" at bounding box center [251, 58] width 54 height 10
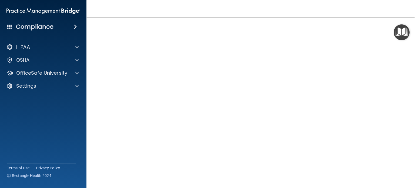
scroll to position [15, 0]
click at [382, 168] on div "Hazard Communication Training This course doesn’t expire until [DATE]. Are you …" at bounding box center [250, 112] width 307 height 199
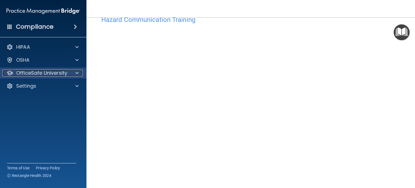
click at [78, 75] on span at bounding box center [76, 73] width 3 height 6
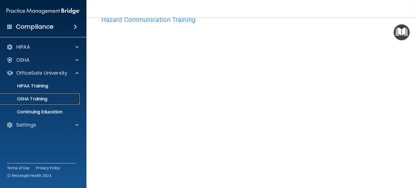
click at [46, 101] on p "OSHA Training" at bounding box center [26, 98] width 44 height 5
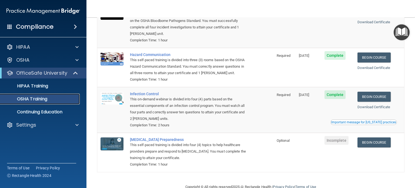
scroll to position [69, 0]
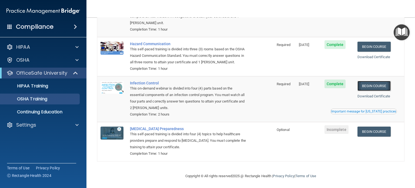
click at [373, 91] on link "Begin Course" at bounding box center [374, 86] width 33 height 10
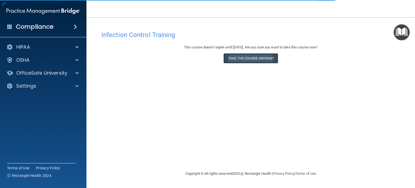
click at [246, 61] on button "Take the course anyway!" at bounding box center [251, 58] width 54 height 10
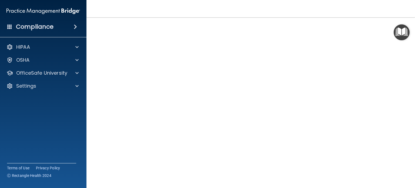
scroll to position [27, 0]
click at [63, 75] on p "OfficeSafe University" at bounding box center [41, 73] width 51 height 6
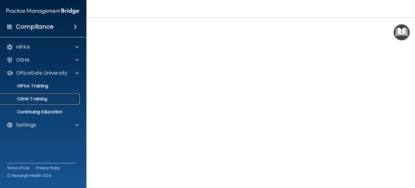
click at [72, 97] on div "OSHA Training" at bounding box center [41, 98] width 74 height 5
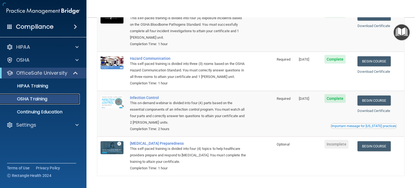
scroll to position [61, 0]
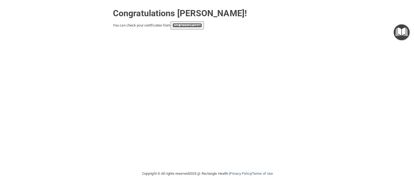
click at [188, 26] on link "your account page!" at bounding box center [187, 25] width 29 height 4
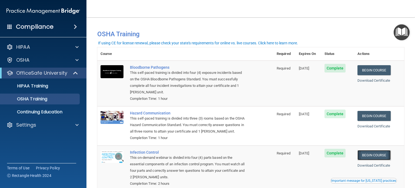
click at [375, 160] on link "Begin Course" at bounding box center [374, 155] width 33 height 10
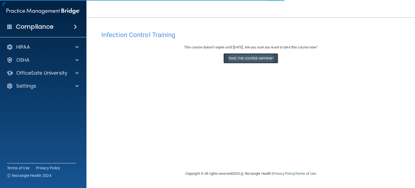
click at [252, 59] on button "Take the course anyway!" at bounding box center [251, 58] width 54 height 10
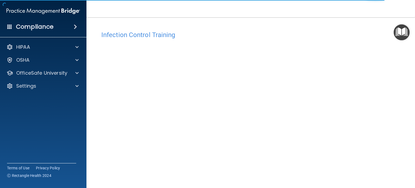
scroll to position [43, 0]
